Goal: Information Seeking & Learning: Learn about a topic

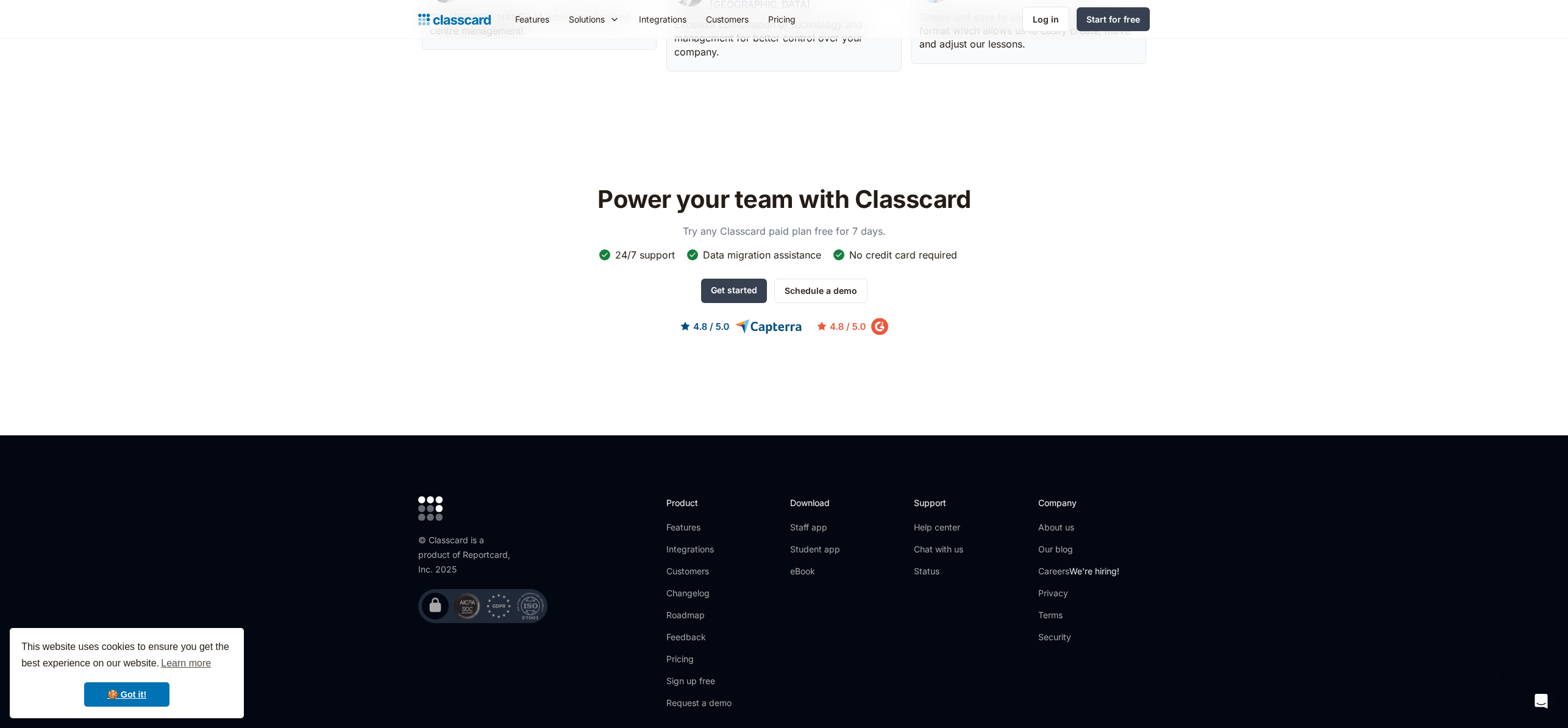
scroll to position [3535, 0]
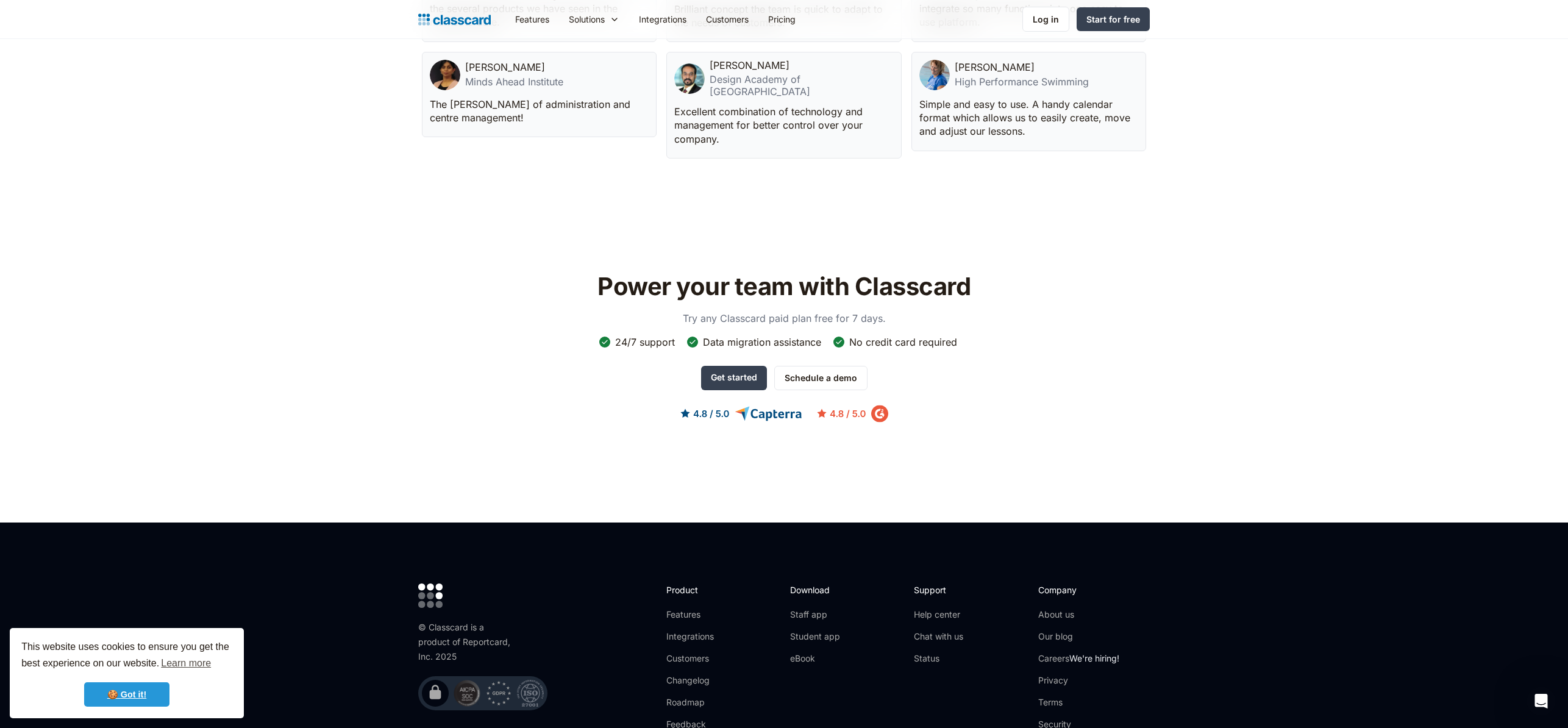
click at [132, 691] on link "🍪 Got it!" at bounding box center [126, 695] width 85 height 25
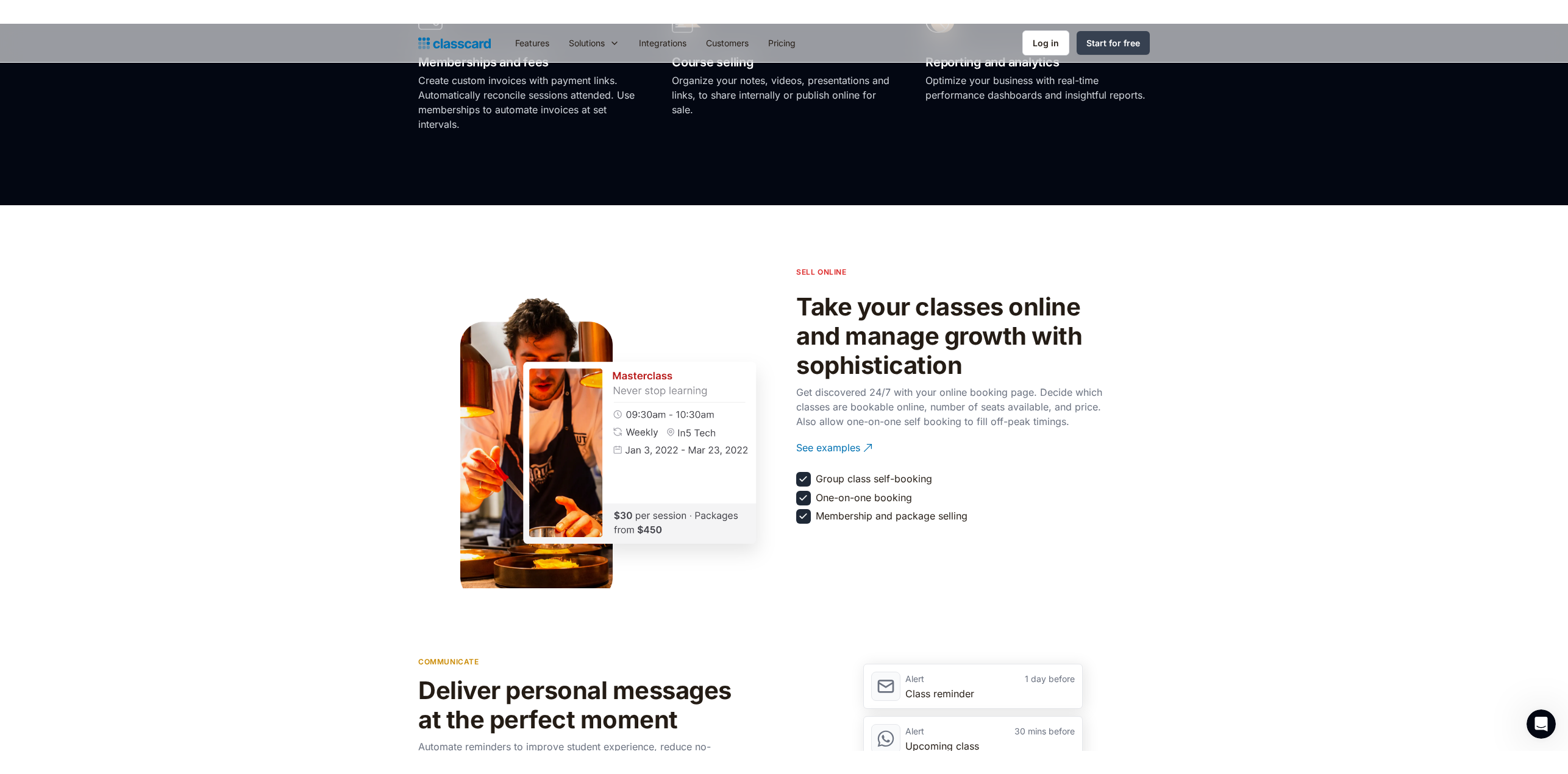
scroll to position [0, 0]
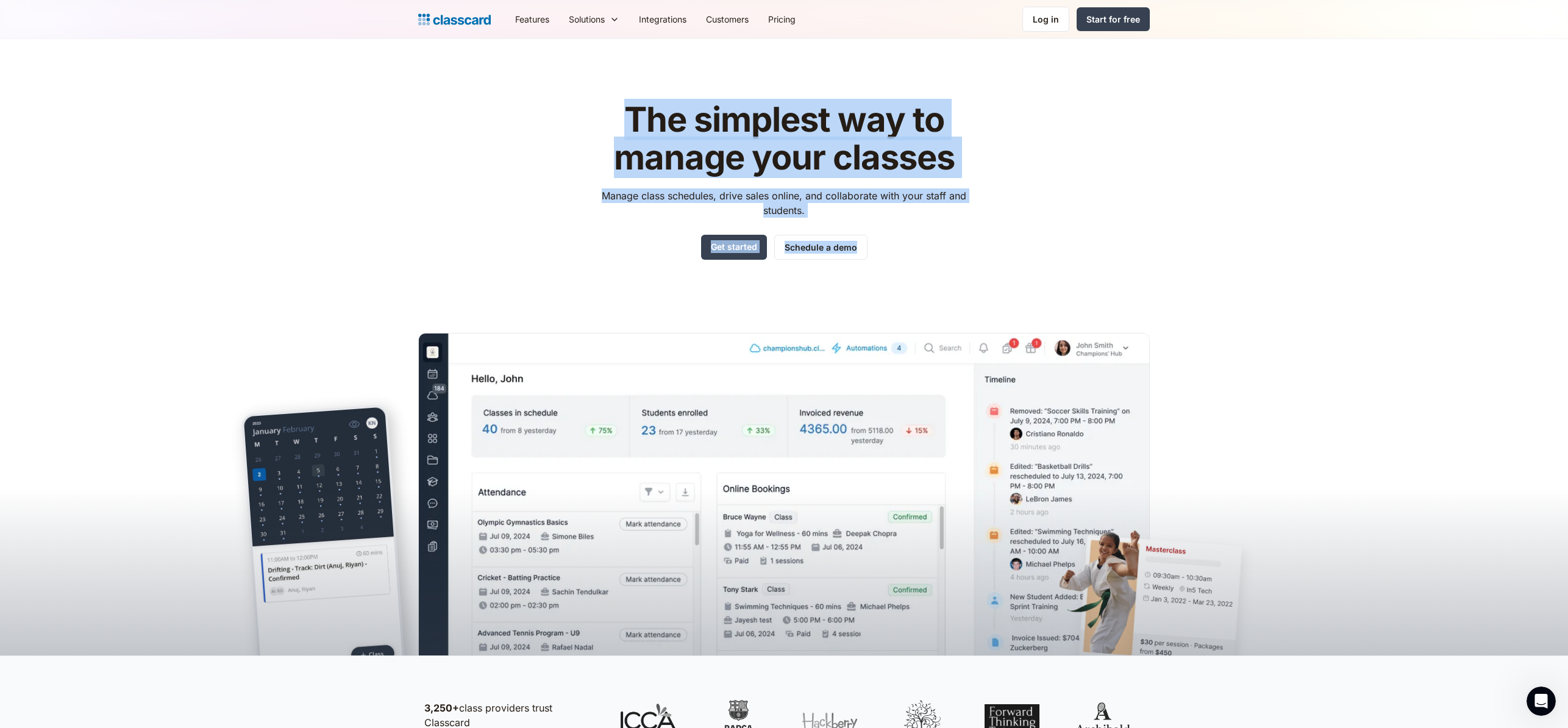
drag, startPoint x: 421, startPoint y: 239, endPoint x: 1045, endPoint y: 288, distance: 625.9
click at [888, 276] on div "The simplest way to manage your classes Manage class schedules, drive sales onl…" at bounding box center [783, 368] width 731 height 573
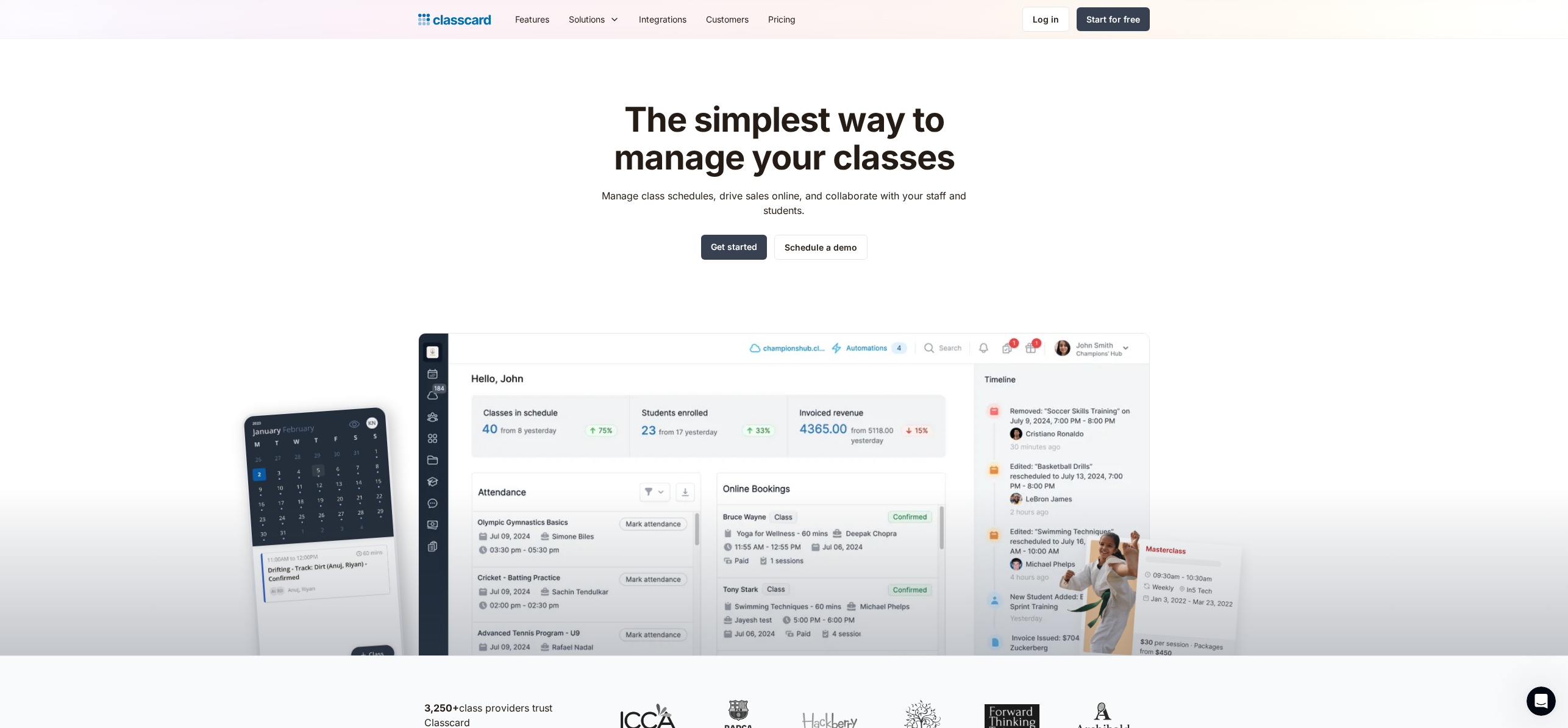
click at [1077, 291] on div "The simplest way to manage your classes Manage class schedules, drive sales onl…" at bounding box center [783, 368] width 731 height 573
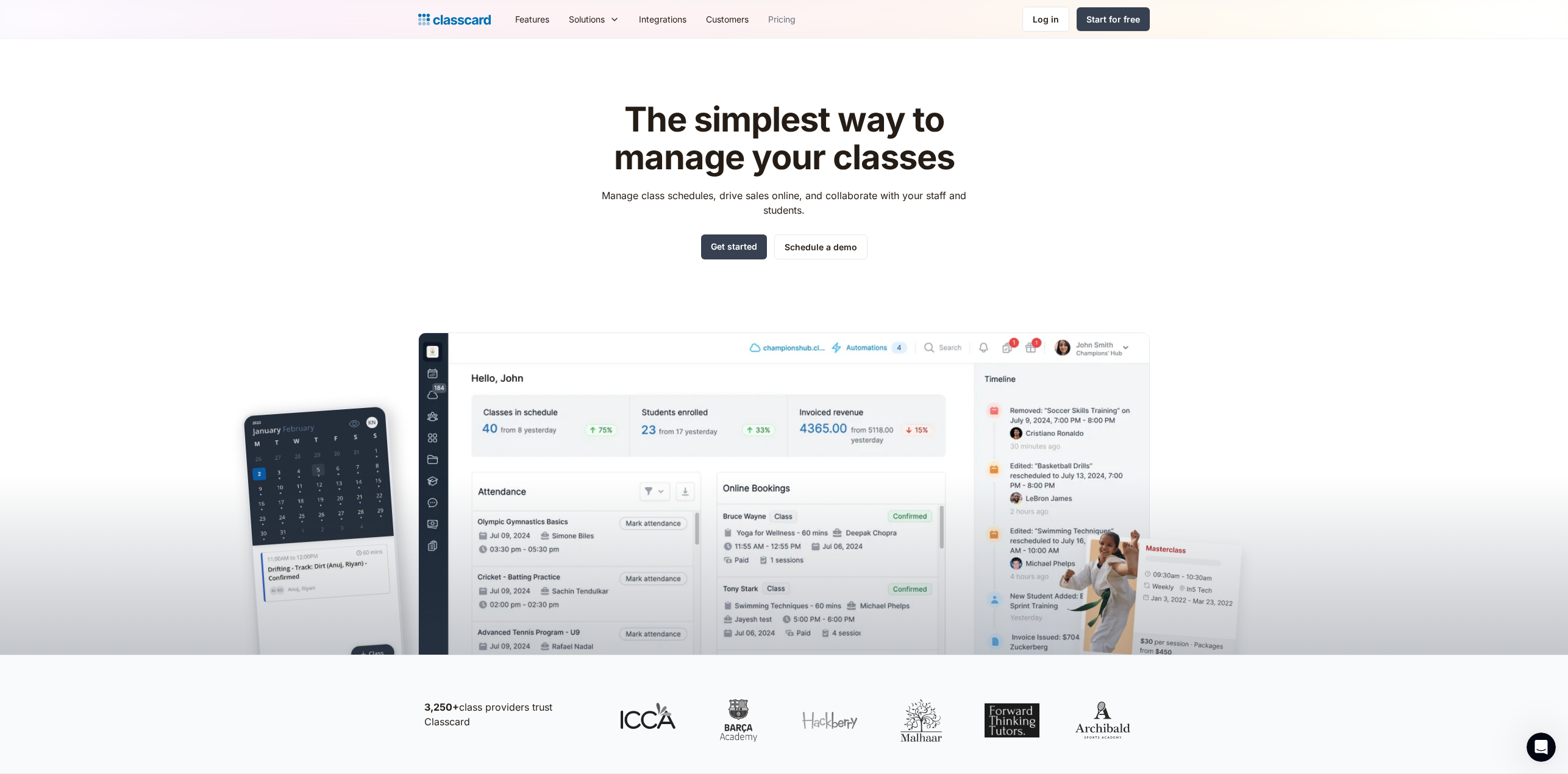
click at [796, 18] on link "Pricing" at bounding box center [781, 18] width 47 height 27
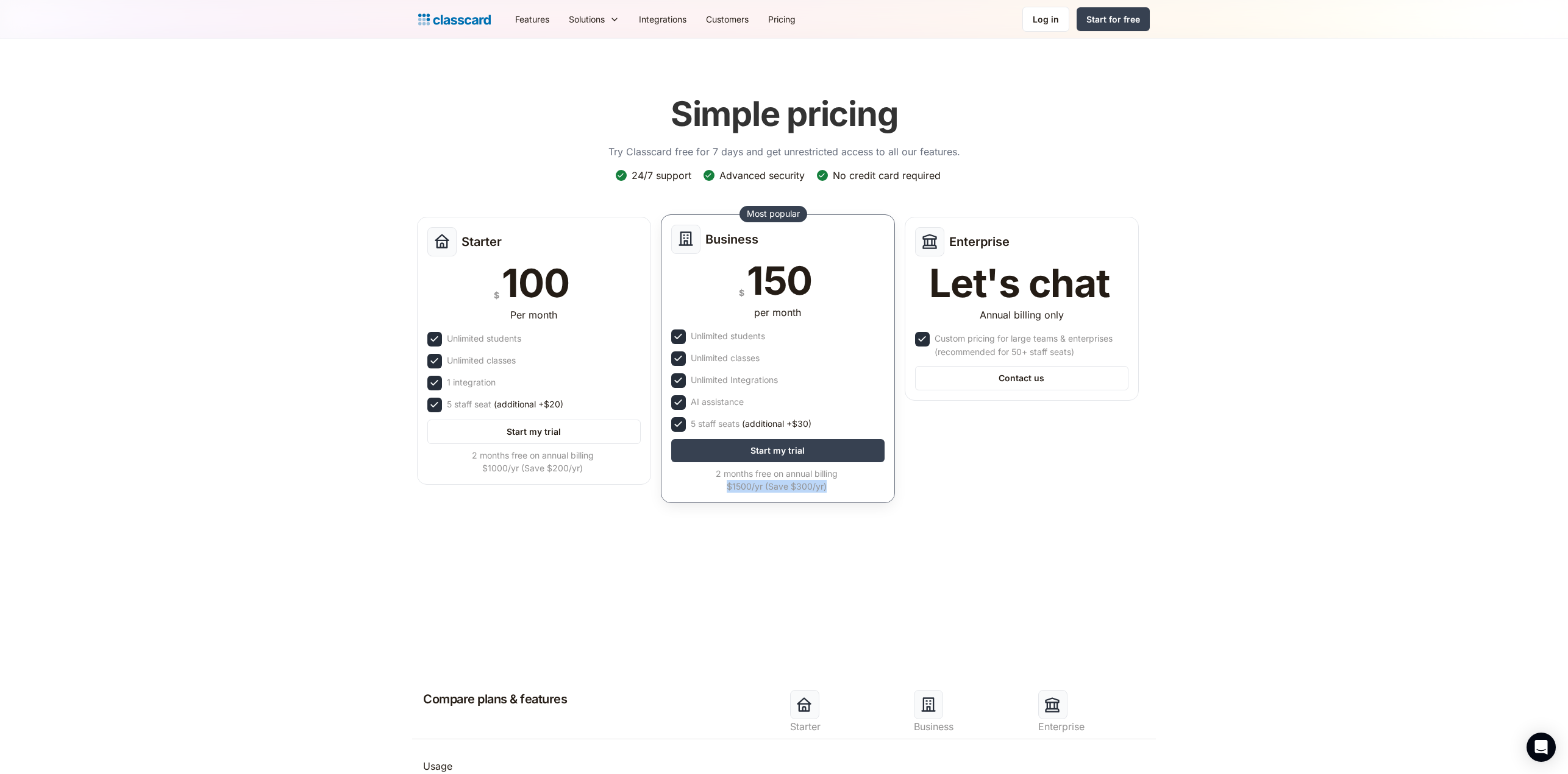
drag, startPoint x: 852, startPoint y: 487, endPoint x: 705, endPoint y: 485, distance: 147.0
click at [705, 485] on div "2 months free on annual billing $1500/yr (Save $300/yr)" at bounding box center [776, 480] width 211 height 25
click at [688, 485] on div "2 months free on annual billing $1500/yr (Save $300/yr)" at bounding box center [776, 480] width 211 height 25
drag, startPoint x: 705, startPoint y: 240, endPoint x: 773, endPoint y: 242, distance: 68.0
click at [773, 242] on div "Business" at bounding box center [777, 239] width 213 height 29
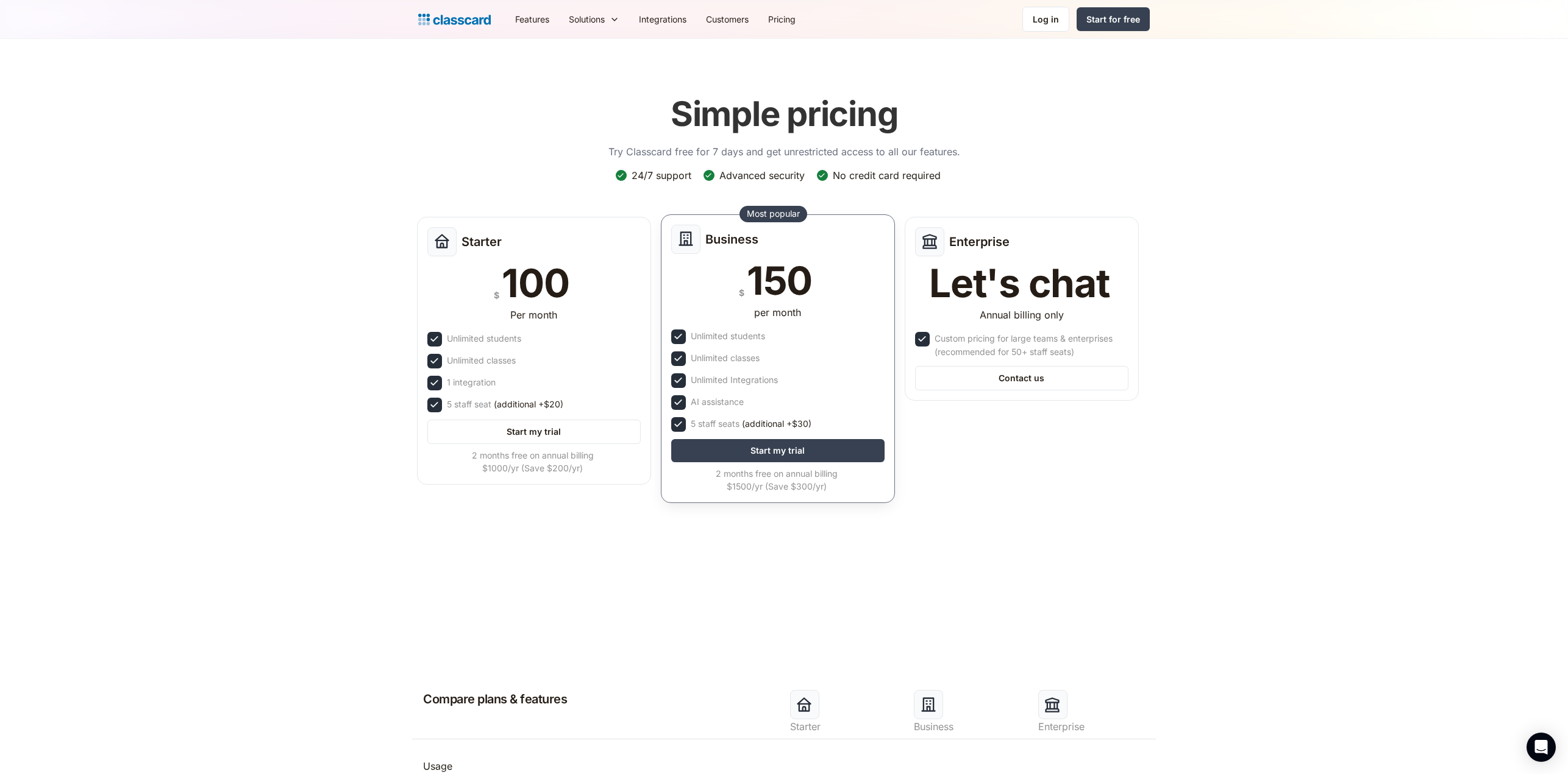
click at [779, 244] on div "Business" at bounding box center [777, 239] width 213 height 29
click at [533, 21] on link "Features" at bounding box center [532, 18] width 54 height 27
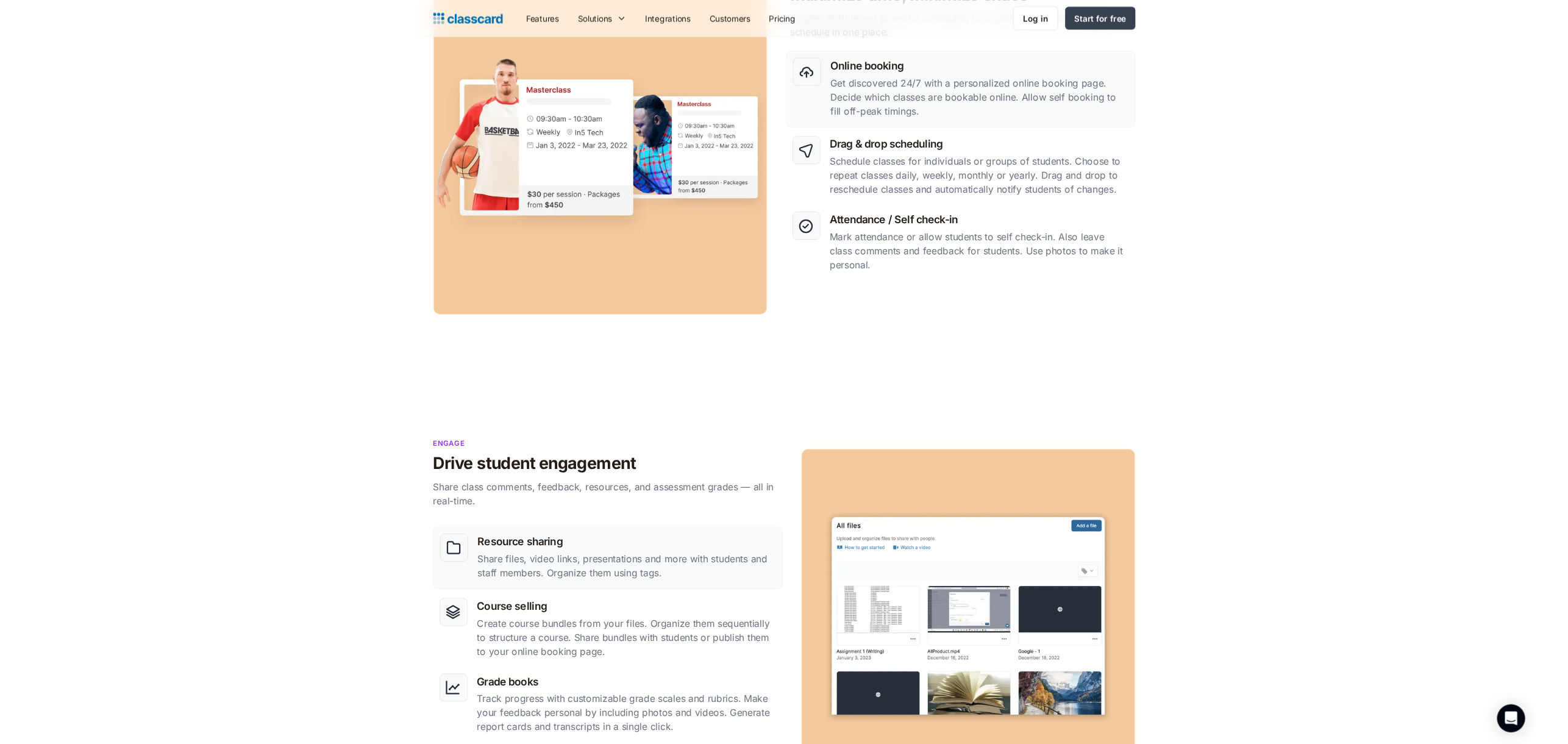
scroll to position [995, 0]
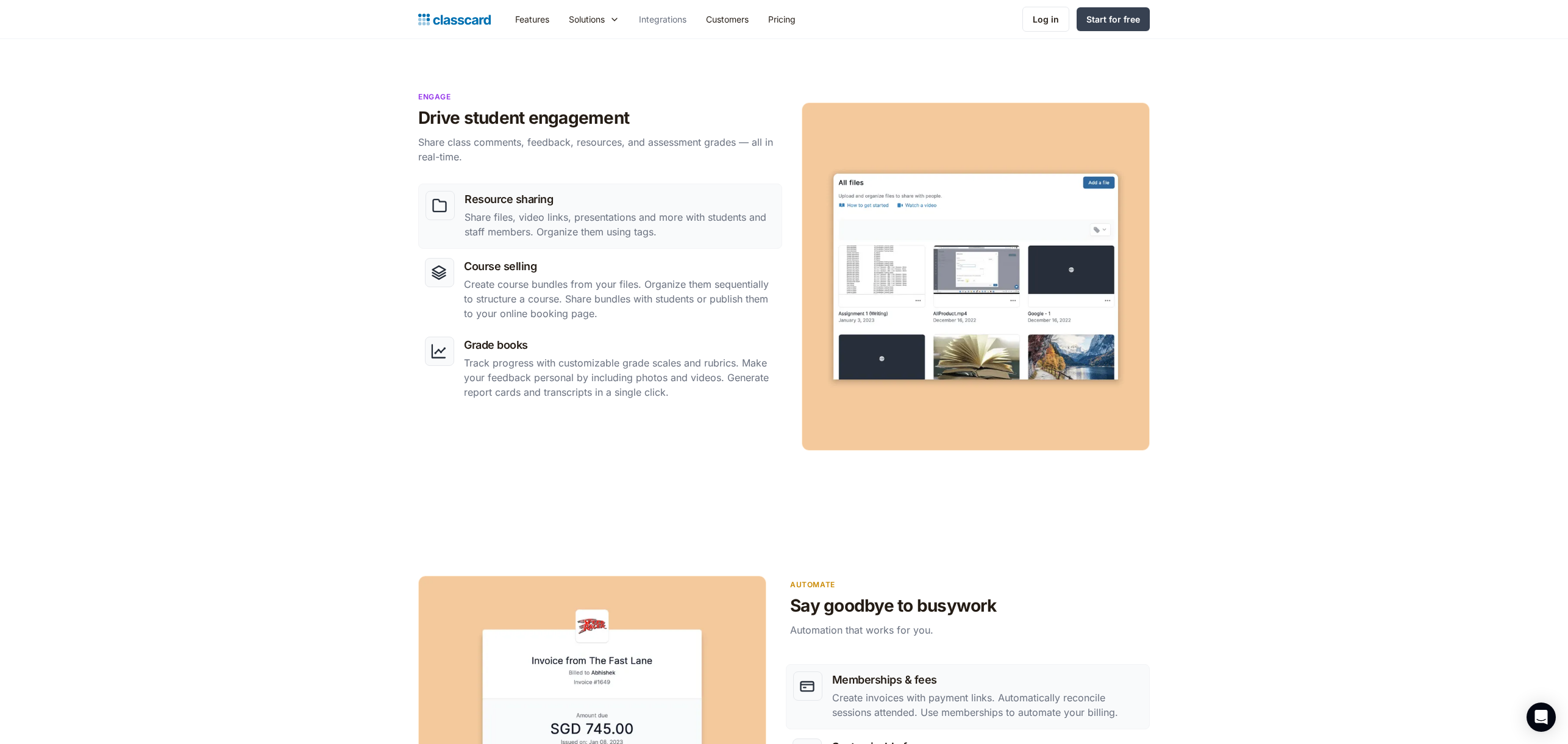
click at [674, 18] on link "Integrations" at bounding box center [663, 18] width 67 height 27
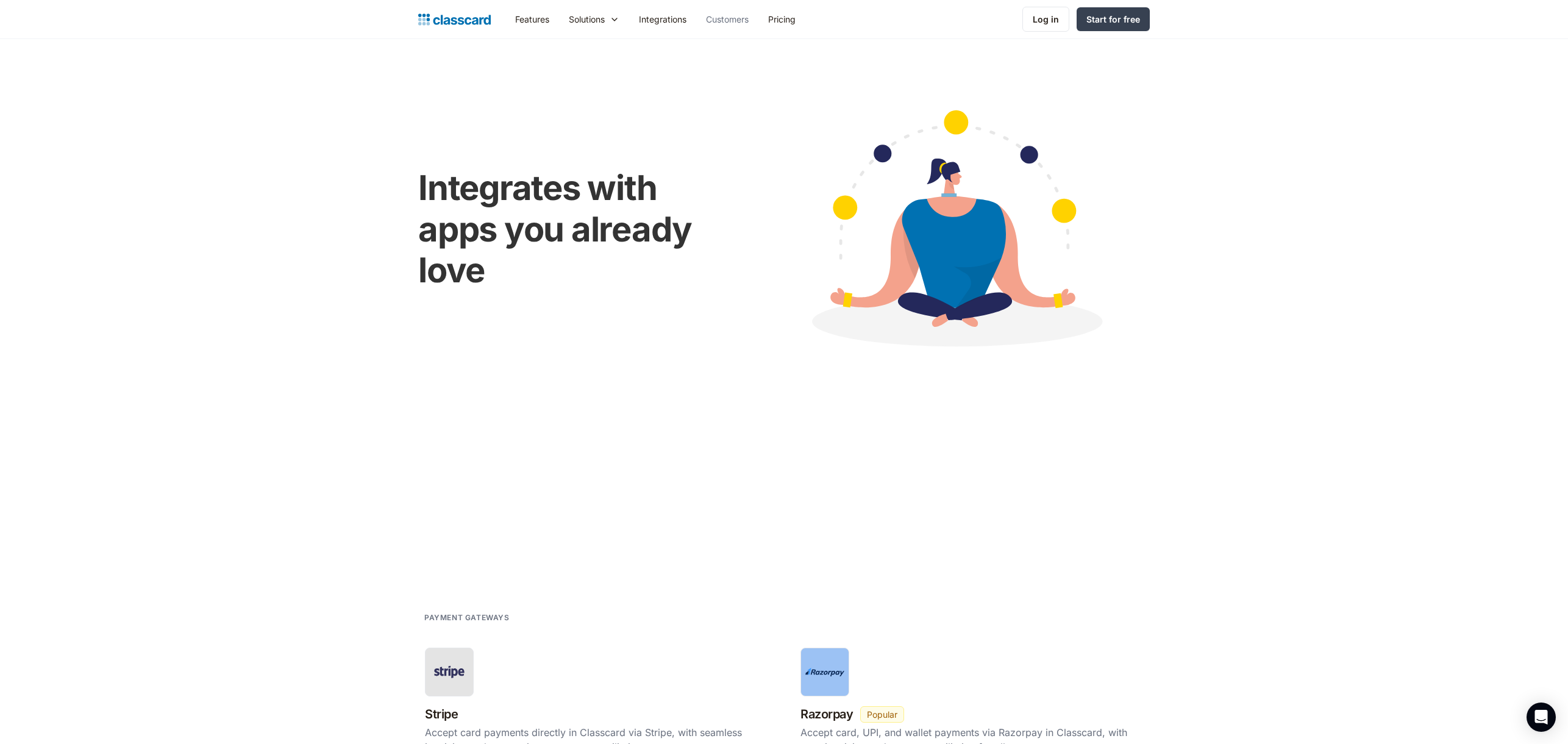
click at [723, 20] on link "Customers" at bounding box center [727, 18] width 62 height 27
